Goal: Information Seeking & Learning: Learn about a topic

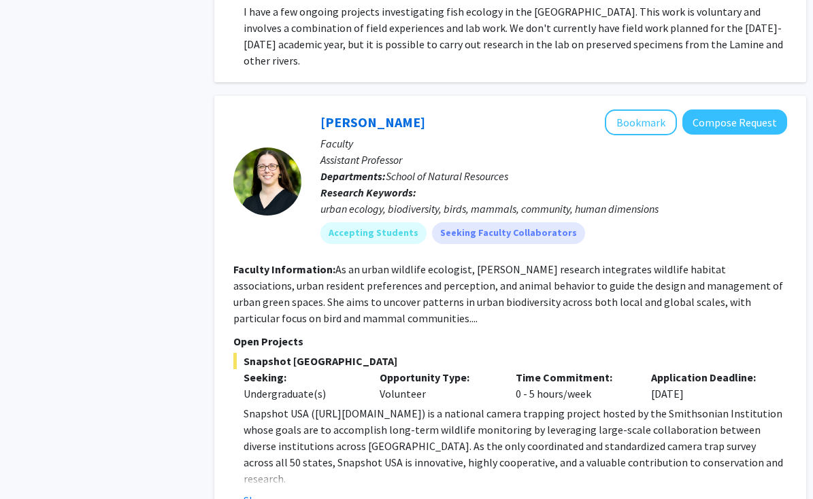
scroll to position [2983, 0]
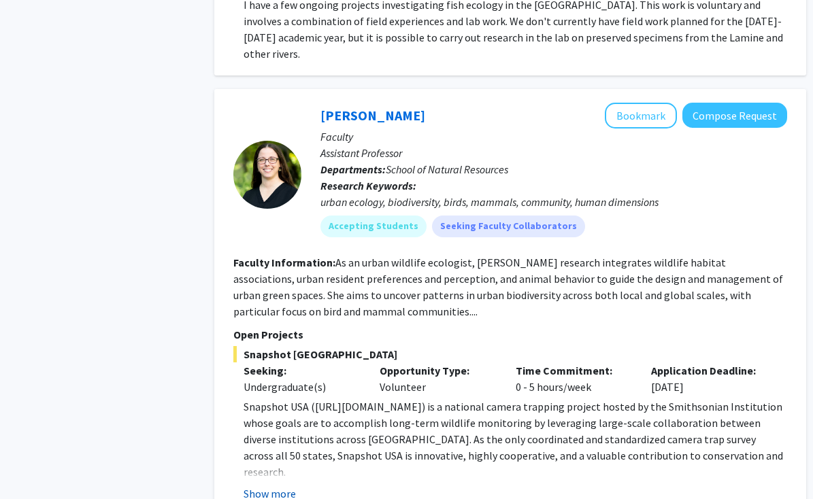
click at [282, 486] on button "Show more" at bounding box center [269, 494] width 52 height 16
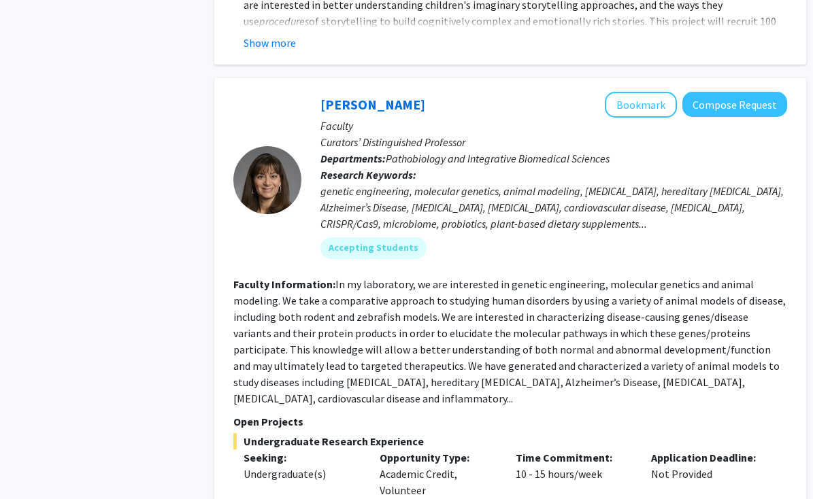
scroll to position [5165, 0]
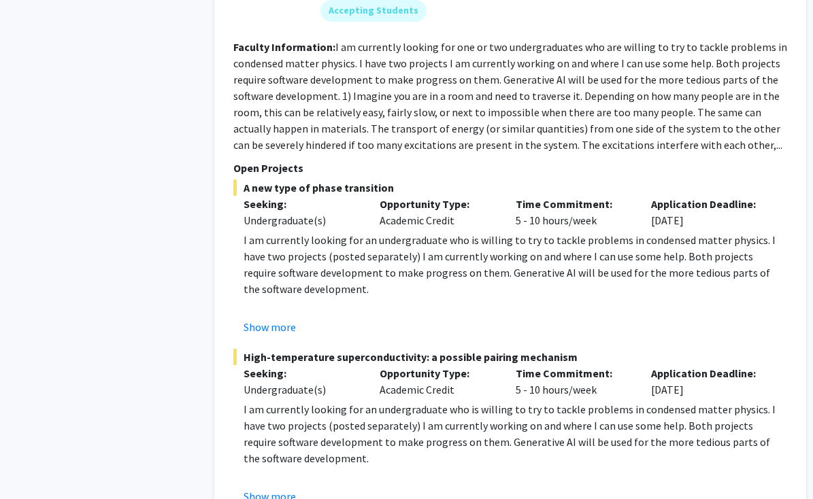
scroll to position [5995, 0]
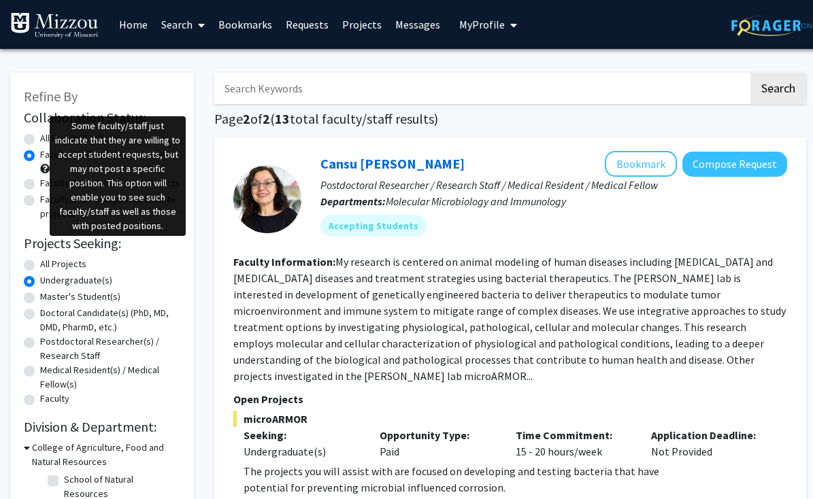
click at [44, 171] on span at bounding box center [45, 169] width 10 height 10
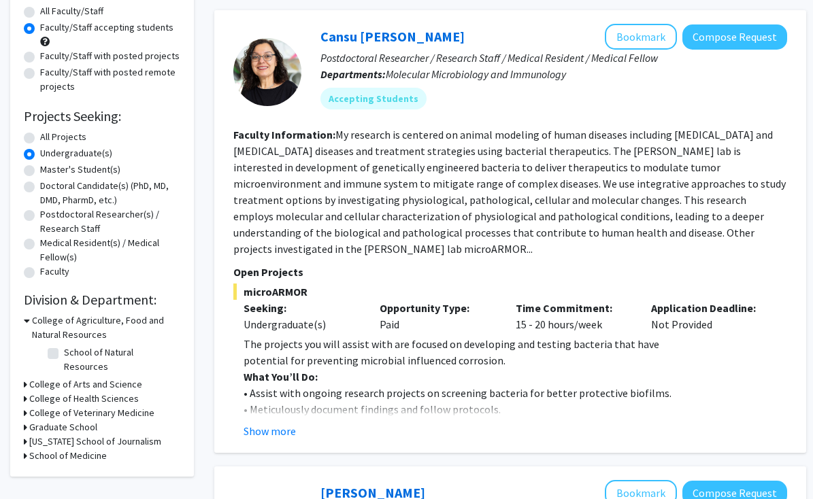
scroll to position [129, 0]
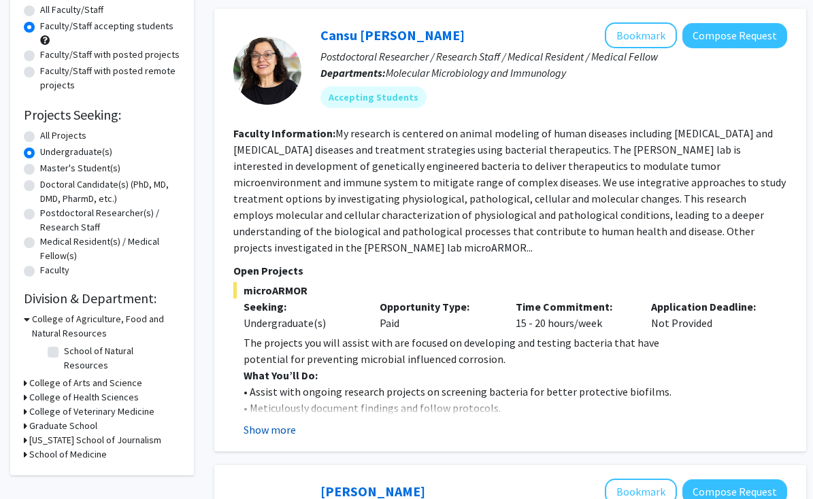
click at [277, 429] on button "Show more" at bounding box center [269, 430] width 52 height 16
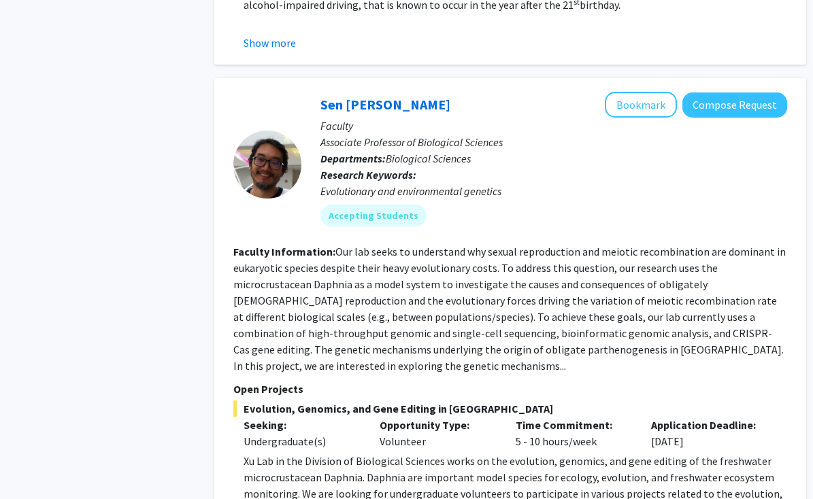
scroll to position [1389, 0]
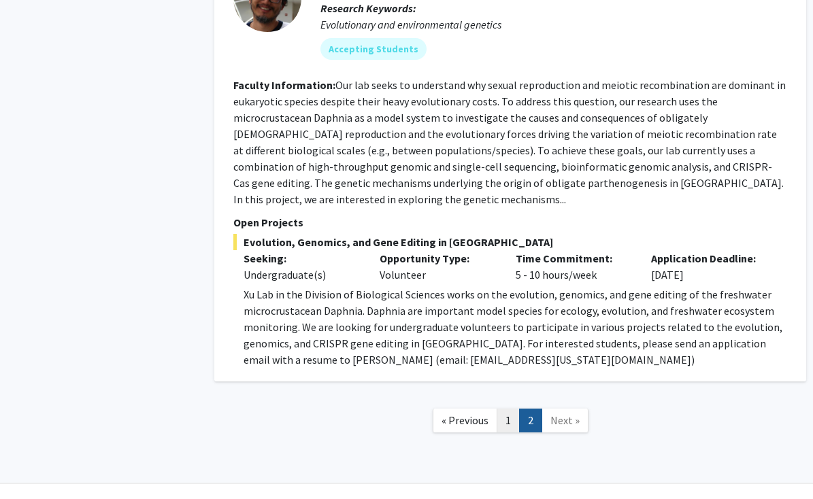
click at [508, 409] on link "1" at bounding box center [507, 421] width 23 height 24
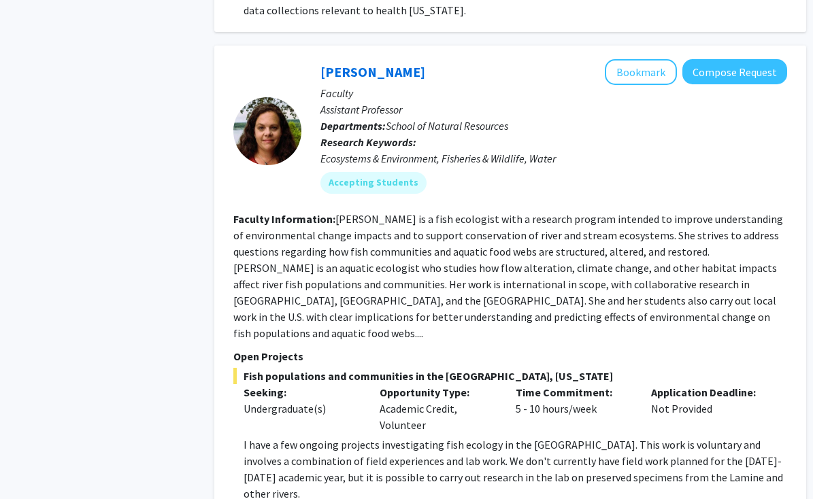
scroll to position [2543, 0]
click at [282, 348] on p "Open Projects" at bounding box center [510, 356] width 554 height 16
click at [311, 261] on fg-read-more "[PERSON_NAME] is a fish ecologist with a research program intended to improve u…" at bounding box center [507, 275] width 549 height 128
click at [376, 63] on link "[PERSON_NAME]" at bounding box center [372, 71] width 105 height 17
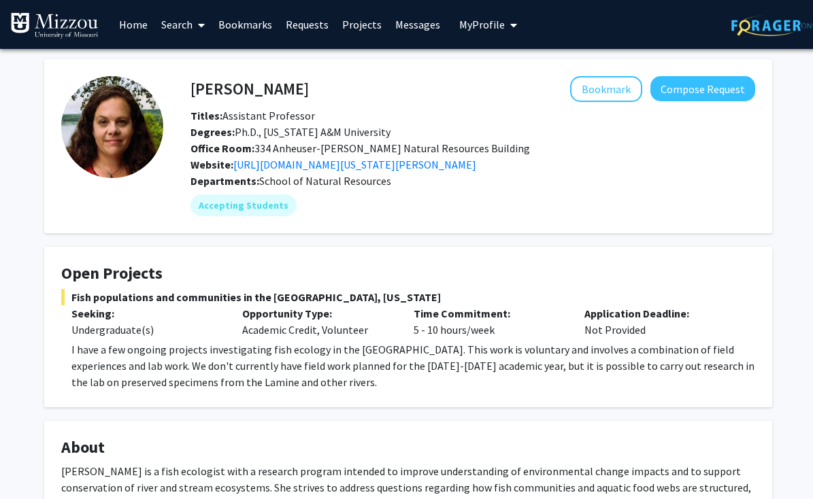
drag, startPoint x: 192, startPoint y: 90, endPoint x: 280, endPoint y: 90, distance: 88.4
click at [280, 90] on h4 "[PERSON_NAME]" at bounding box center [249, 88] width 118 height 25
copy h4 "[PERSON_NAME]"
click at [484, 135] on div "Degrees: Ph.D., [US_STATE][GEOGRAPHIC_DATA]" at bounding box center [472, 132] width 585 height 16
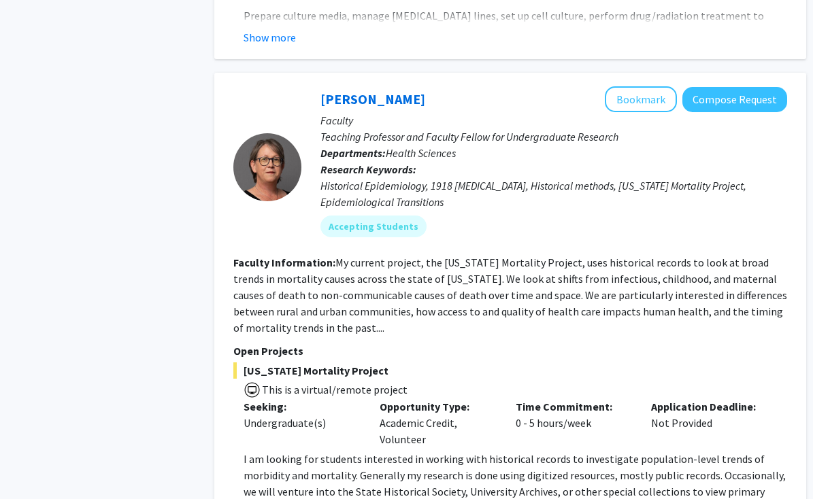
scroll to position [2048, 0]
